Goal: Information Seeking & Learning: Check status

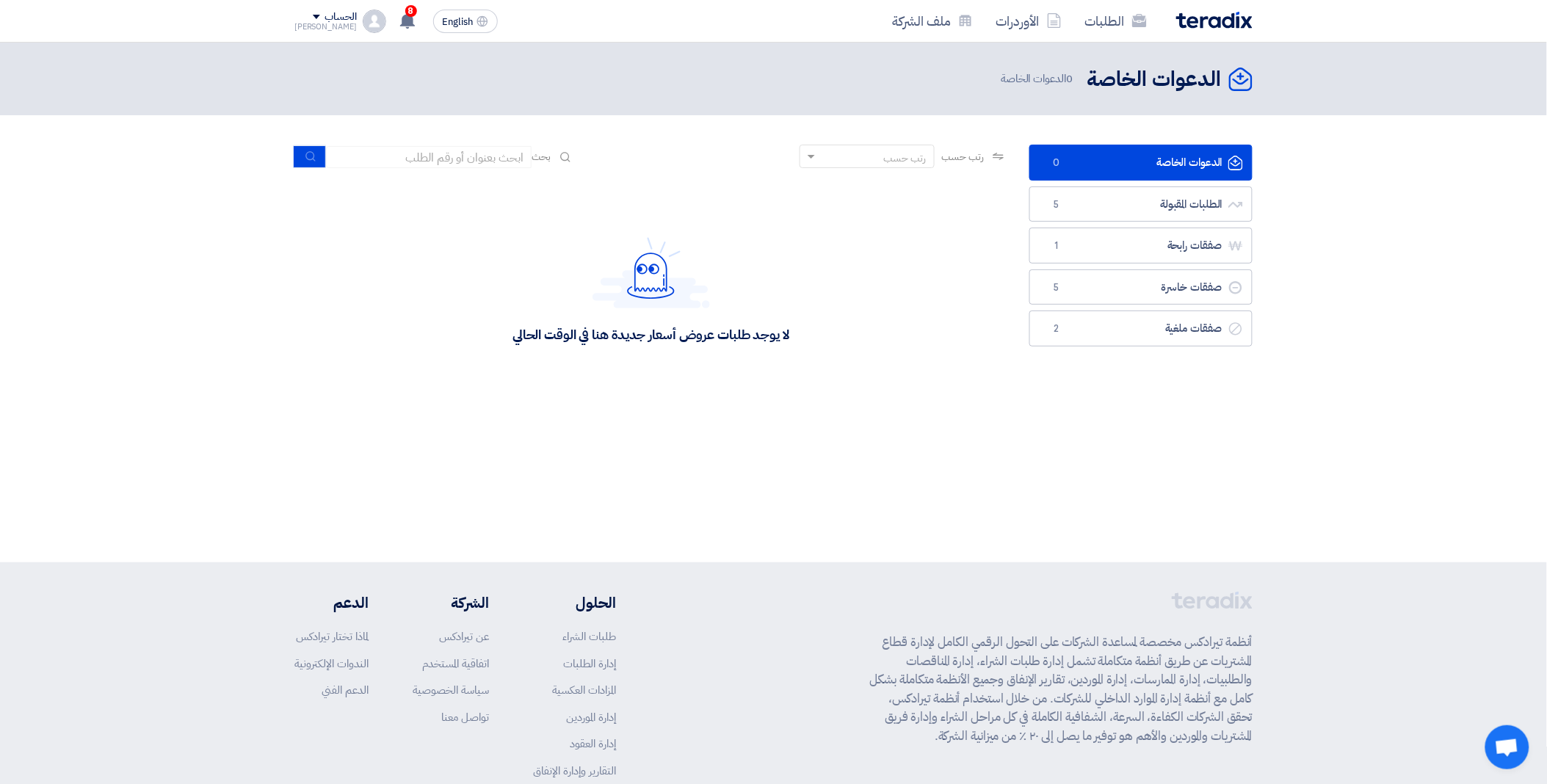
click at [626, 582] on footer "أنظمة تيرادكس مخصصة لمساعدة الشركات على التحول الرقمي الكامل لإدارة قطاع المشتر…" at bounding box center [773, 731] width 1547 height 337
click at [456, 310] on div "لا يوجد طلبات عروض أسعار جديدة هنا في الوقت الحالي" at bounding box center [651, 289] width 713 height 220
click at [1155, 248] on link "صفقات رابحة صفقات رابحة 1" at bounding box center [1141, 246] width 223 height 36
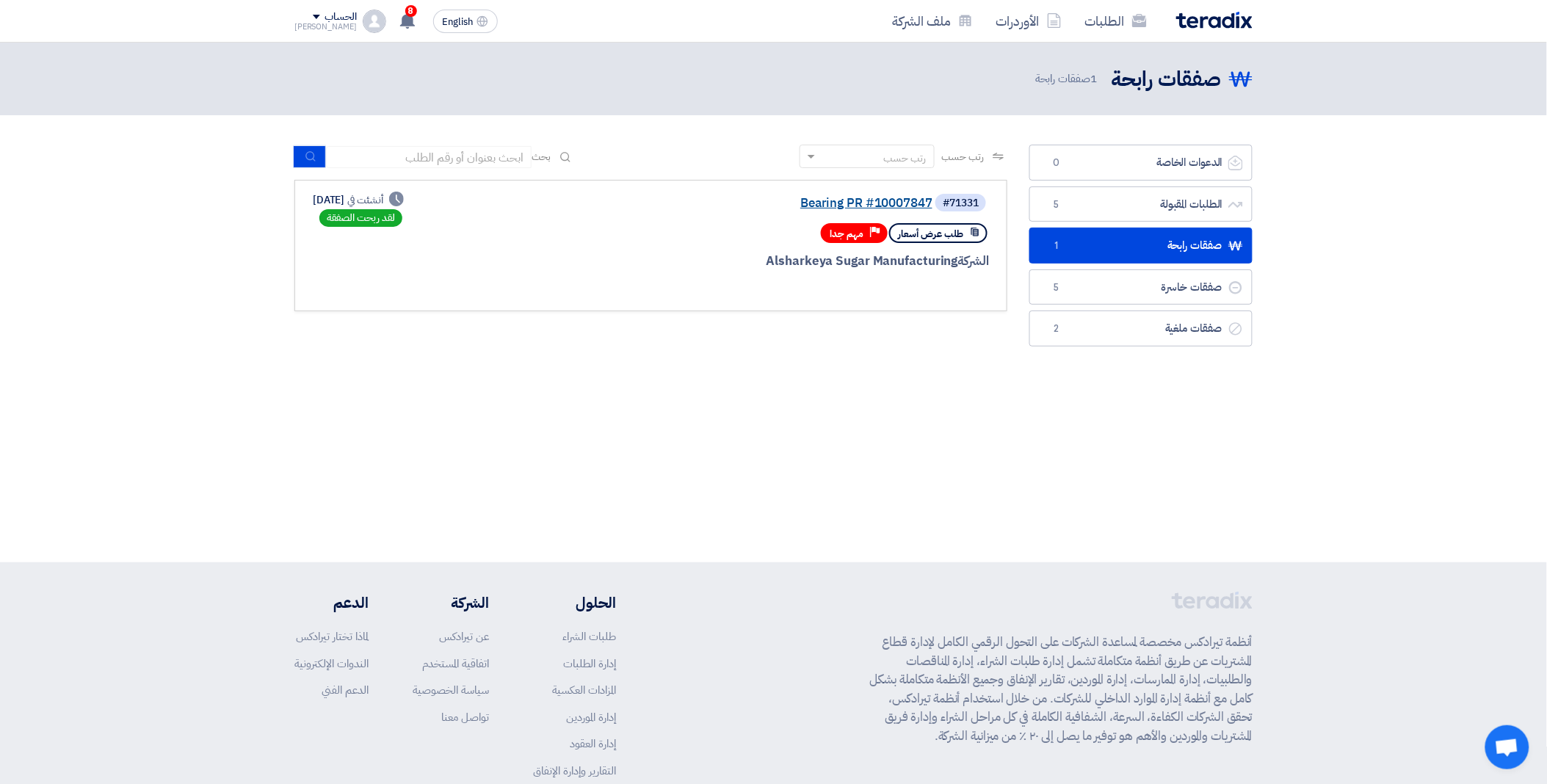
click at [899, 207] on link "Bearing PR #10007847" at bounding box center [785, 203] width 293 height 13
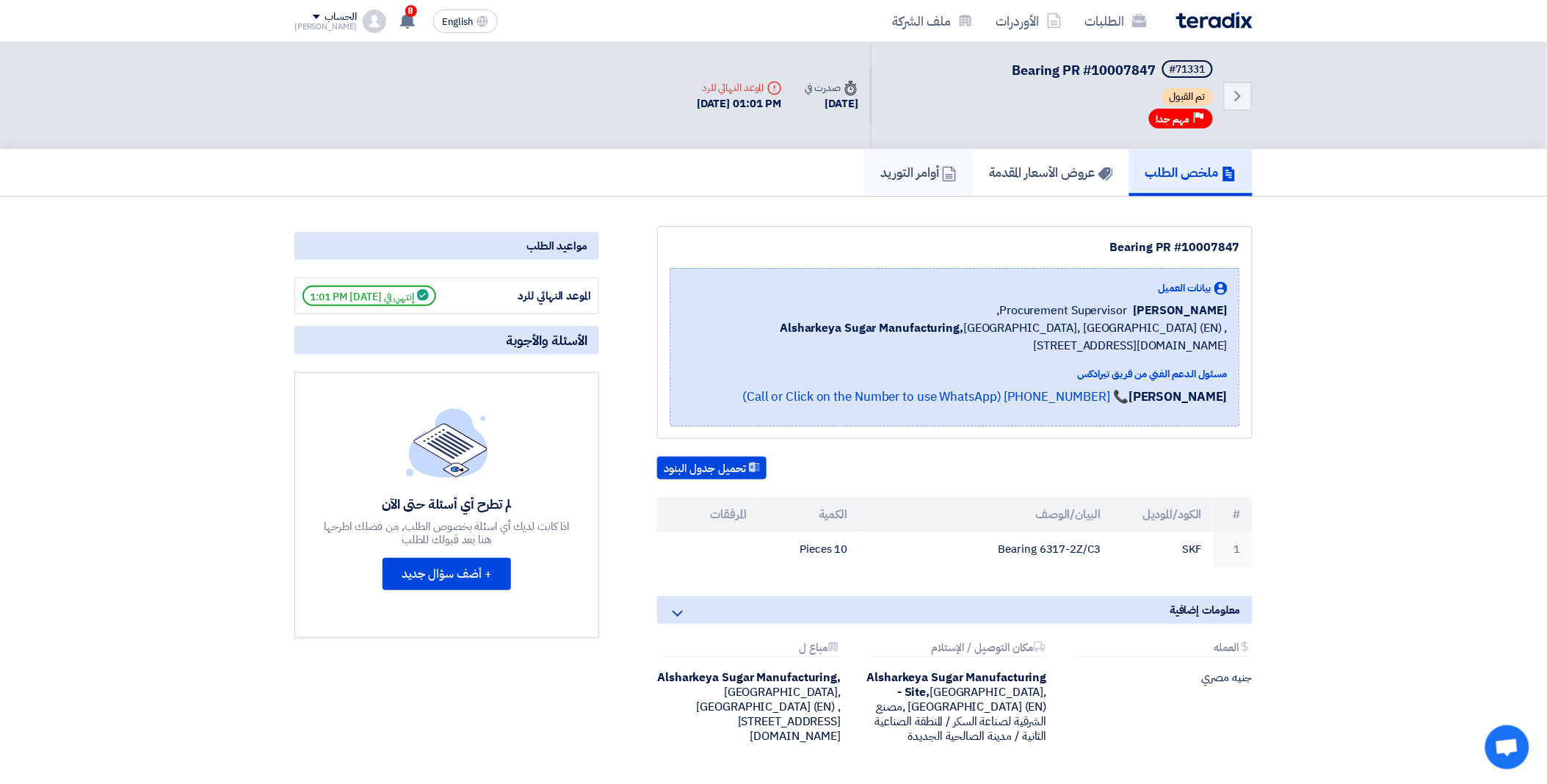
click at [880, 170] on h5 "أوامر التوريد" at bounding box center [918, 172] width 77 height 17
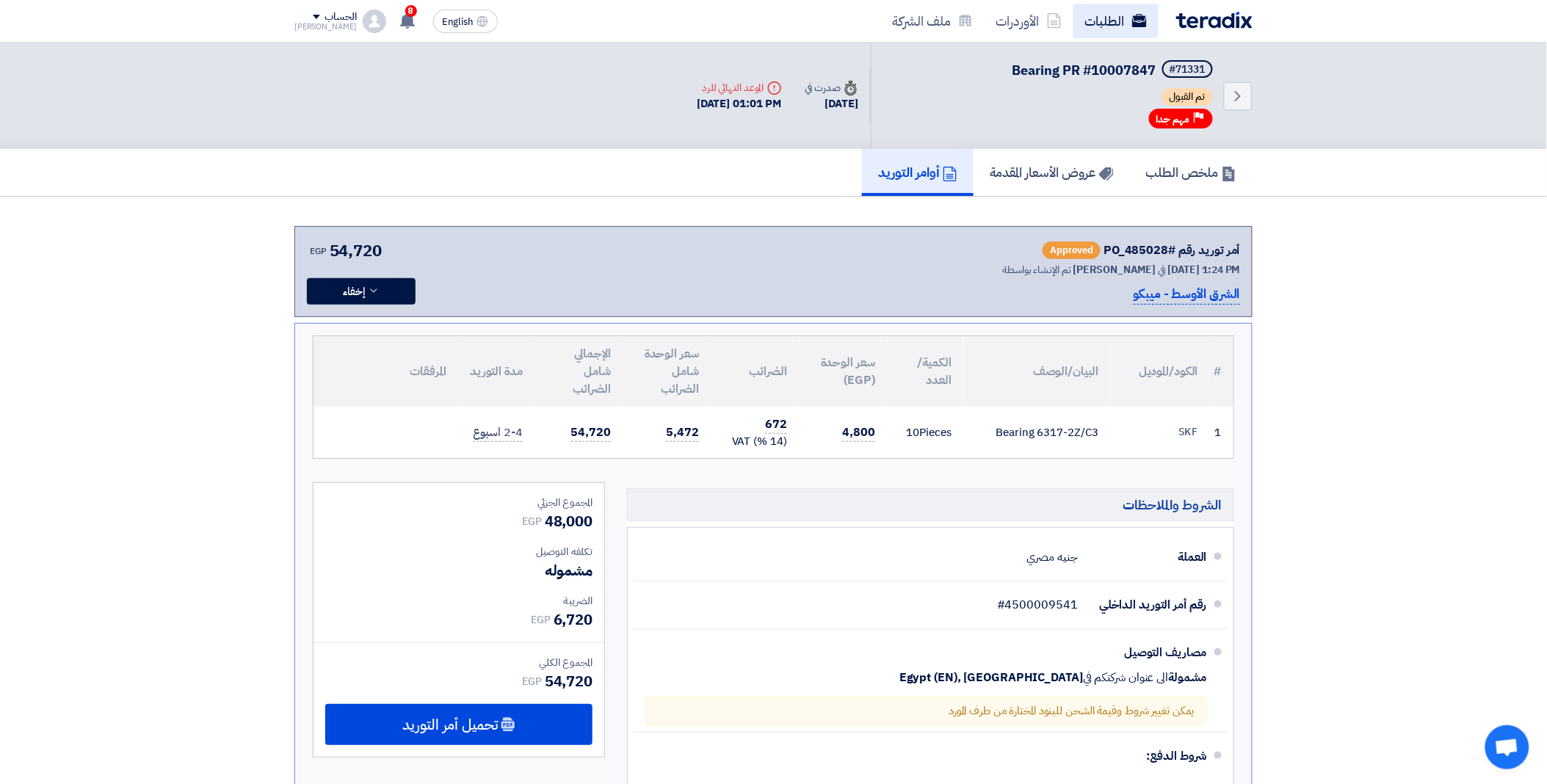
click at [1117, 31] on link "الطلبات" at bounding box center [1116, 21] width 85 height 34
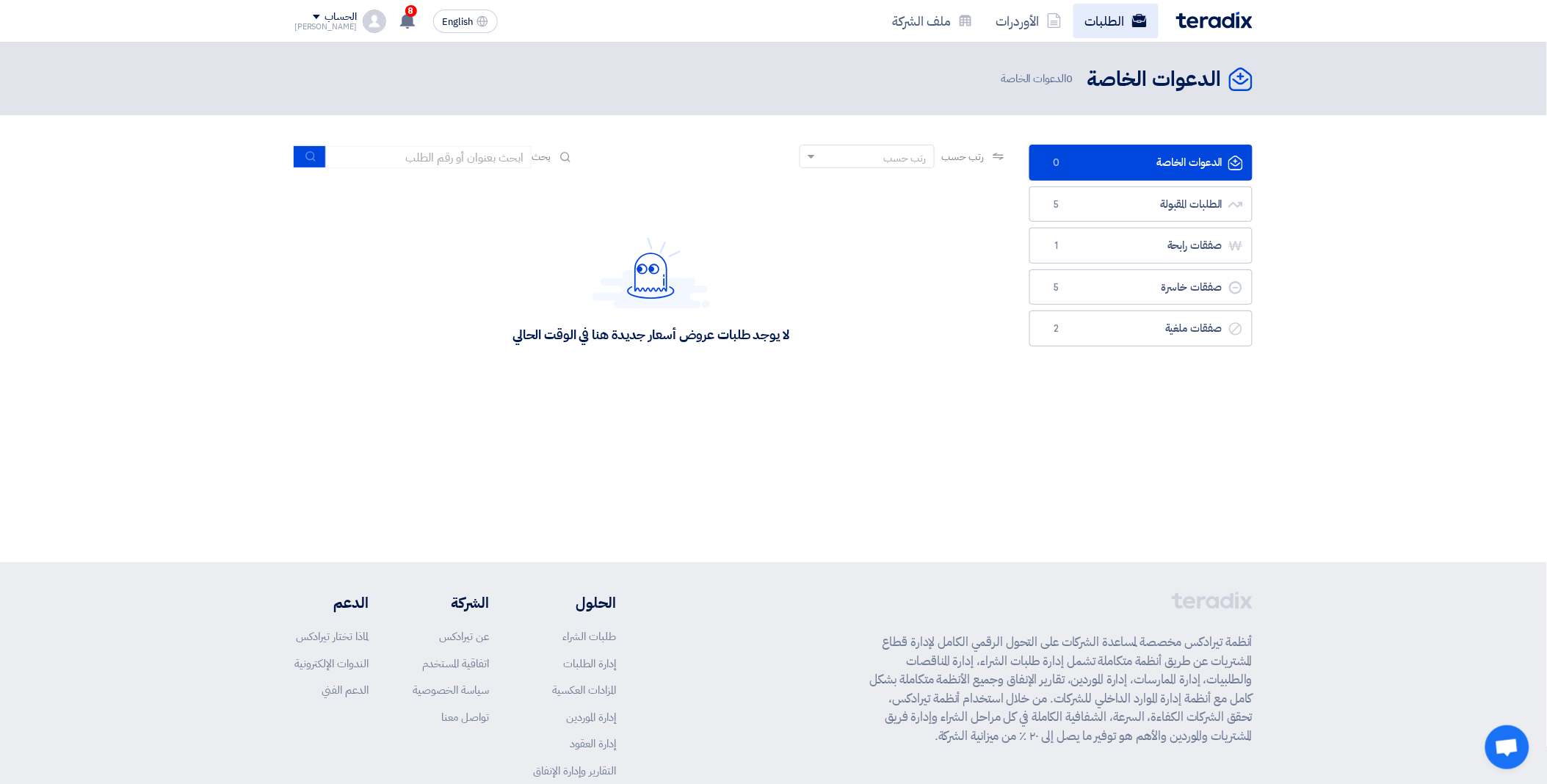
click at [1119, 23] on link "الطلبات" at bounding box center [1116, 21] width 85 height 34
click at [1129, 16] on link "الطلبات" at bounding box center [1116, 21] width 85 height 34
click at [1148, 254] on link "صفقات رابحة صفقات رابحة 1" at bounding box center [1141, 246] width 223 height 36
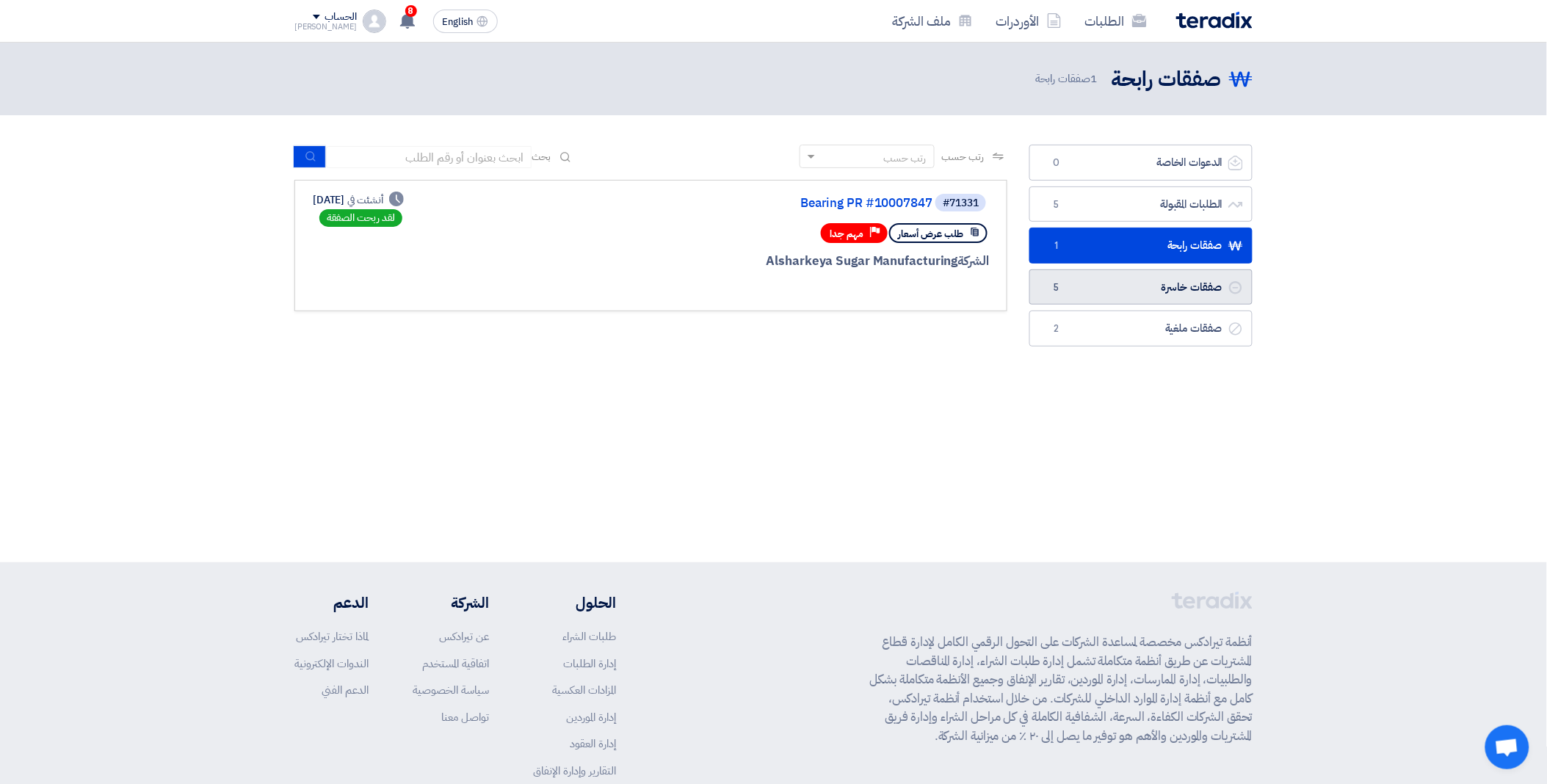
click at [1089, 297] on link "صفقات خاسرة صفقات خاسرة 5" at bounding box center [1141, 287] width 223 height 36
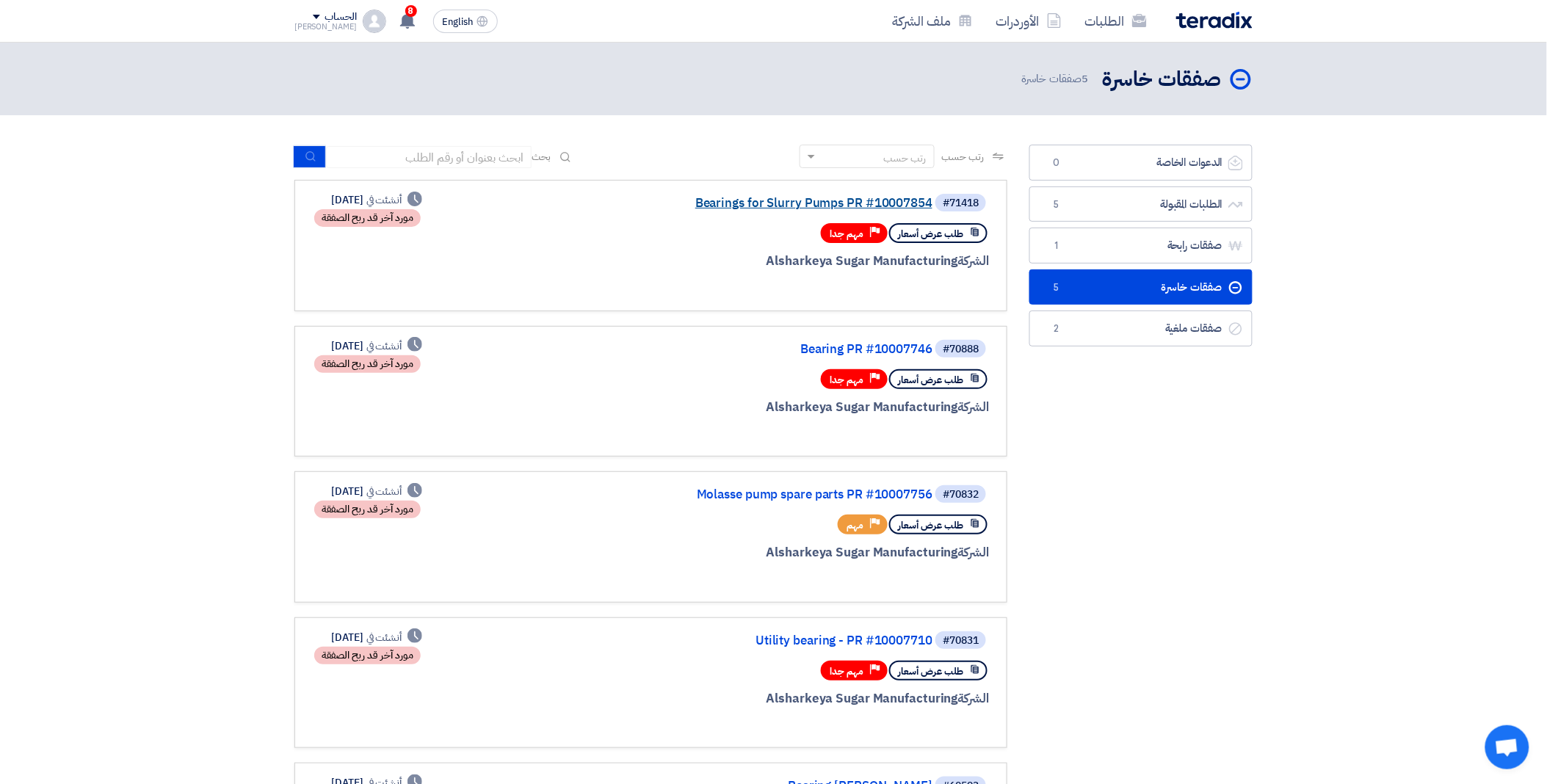
click at [760, 198] on link "Bearings for Slurry Pumps PR #10007854" at bounding box center [785, 203] width 293 height 13
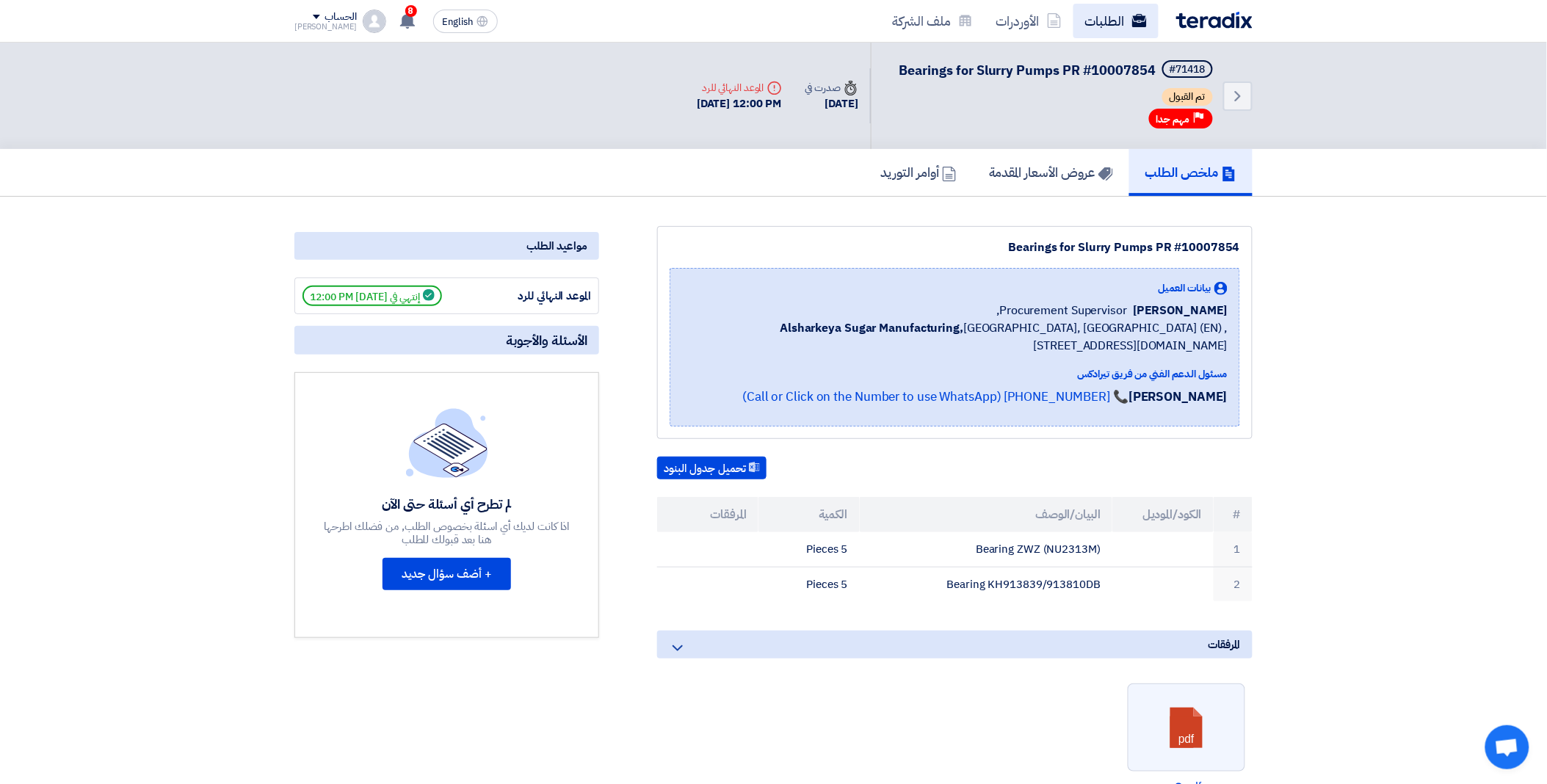
click at [1105, 18] on link "الطلبات" at bounding box center [1116, 21] width 85 height 34
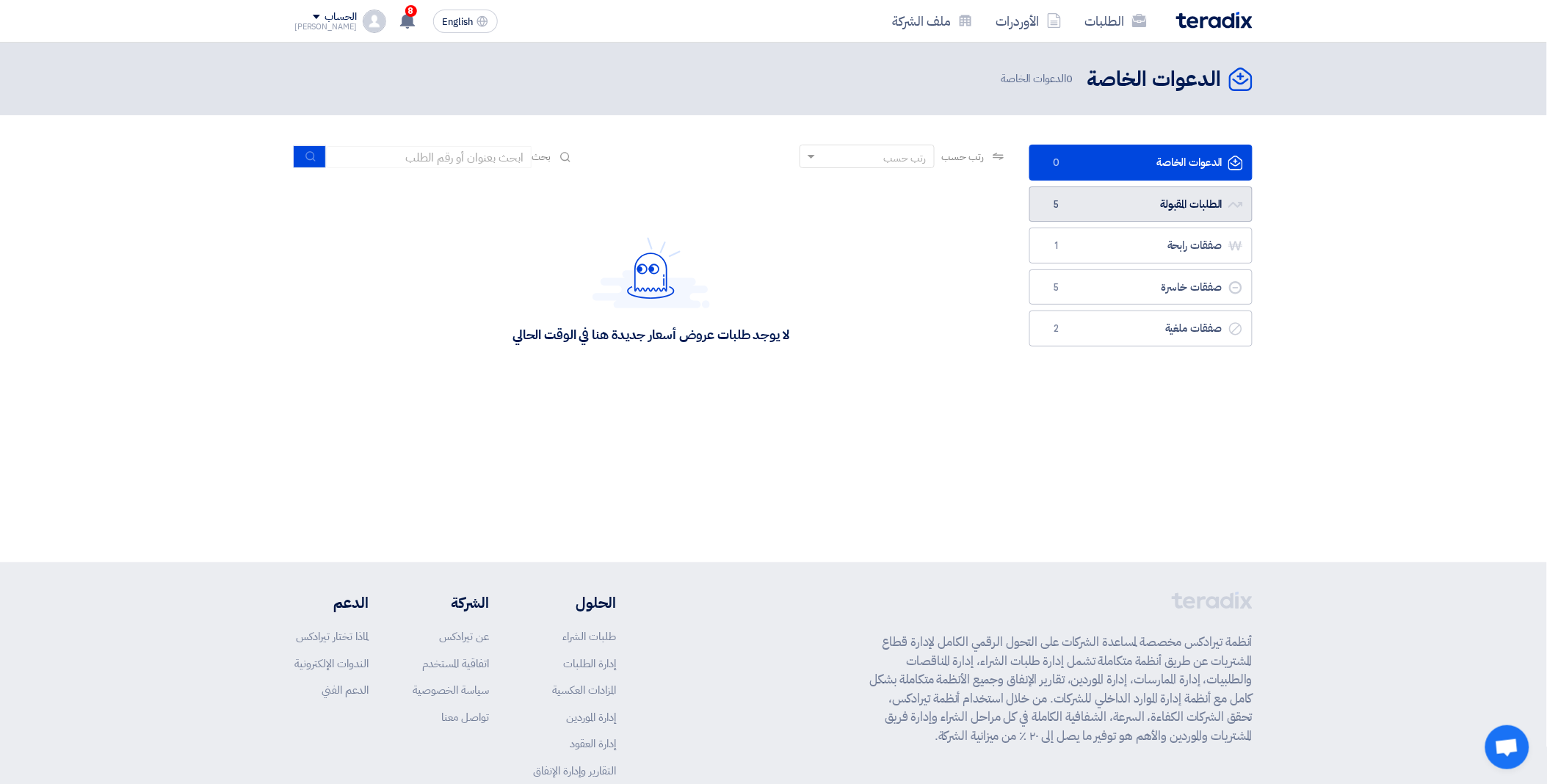
click at [1157, 211] on link "الطلبات المقبولة الطلبات المقبولة 5" at bounding box center [1141, 204] width 223 height 36
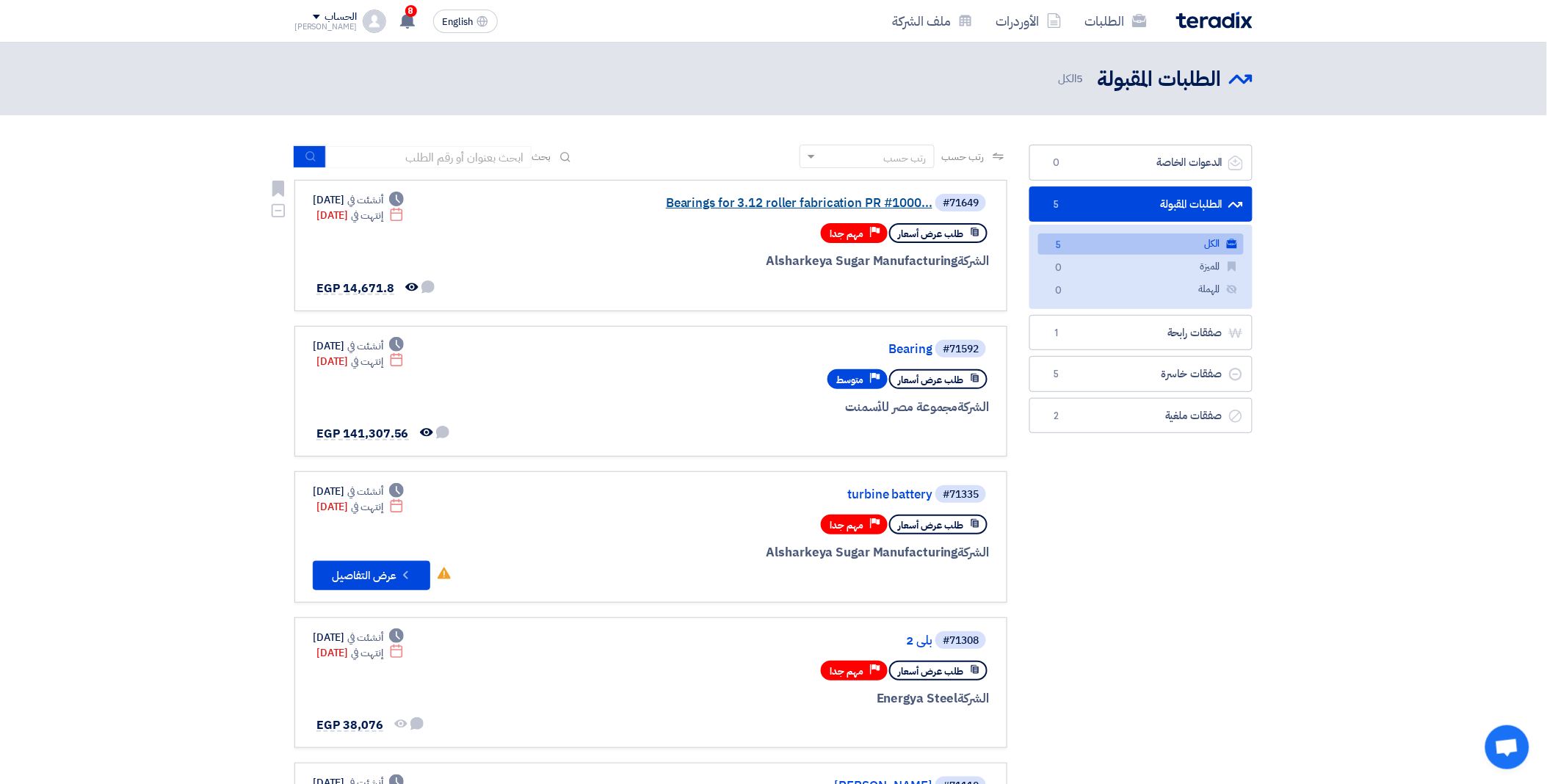
click at [776, 209] on link "Bearings for 3.12 roller fabrication PR #1000..." at bounding box center [785, 203] width 293 height 13
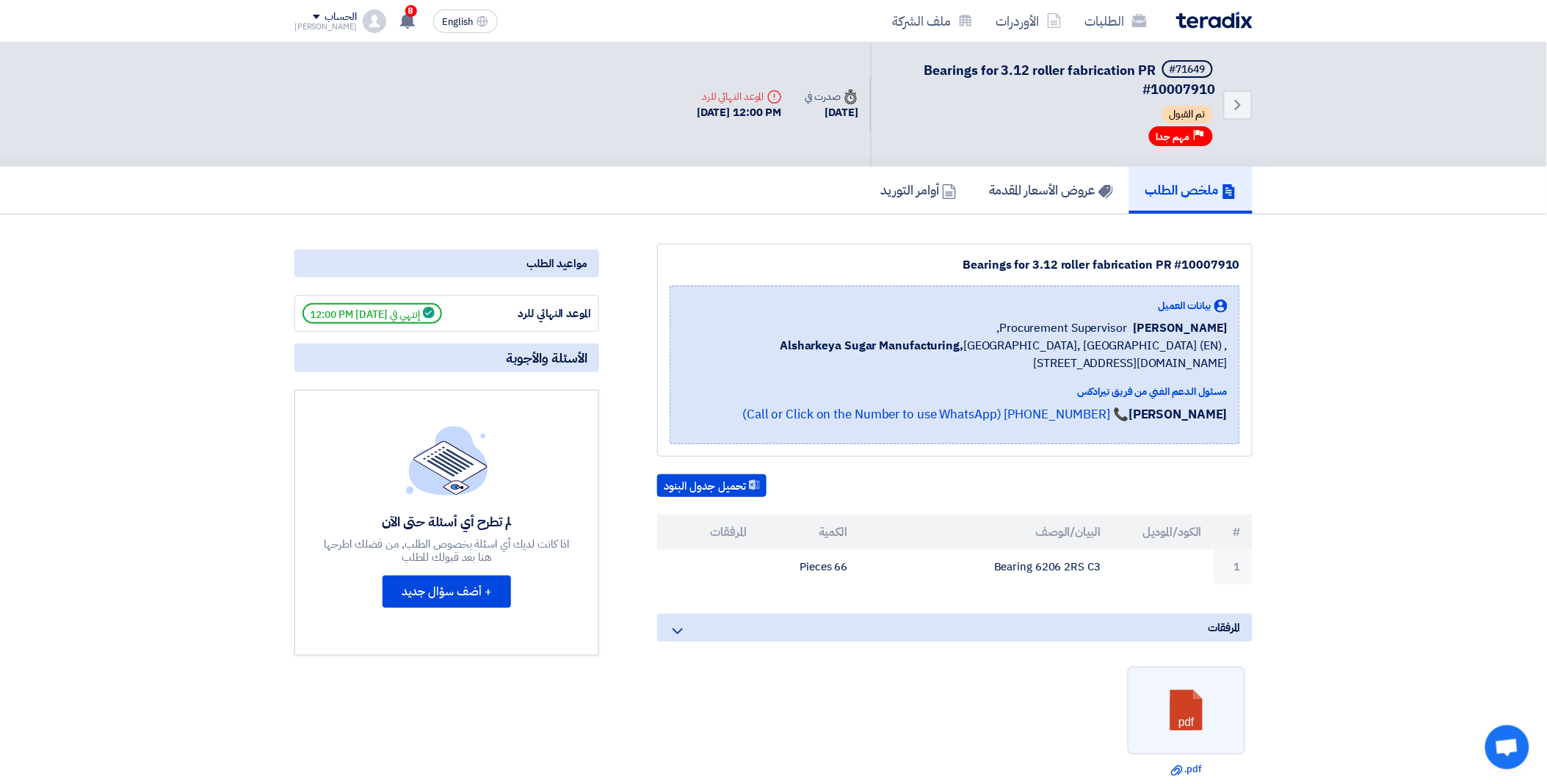
click at [753, 604] on div "Bearings for 3.12 roller fabrication PR #10007910 بيانات العميل Ahmed Elgalad P…" at bounding box center [936, 611] width 653 height 734
drag, startPoint x: 1159, startPoint y: 261, endPoint x: 1247, endPoint y: 280, distance: 90.0
click at [1247, 280] on div "Bearings for 3.12 roller fabrication PR #10007910 بيانات العميل Ahmed Elgalad P…" at bounding box center [955, 350] width 595 height 213
copy div "PR #10007910"
click at [1121, 37] on link "الطلبات" at bounding box center [1116, 21] width 85 height 34
